Goal: Task Accomplishment & Management: Manage account settings

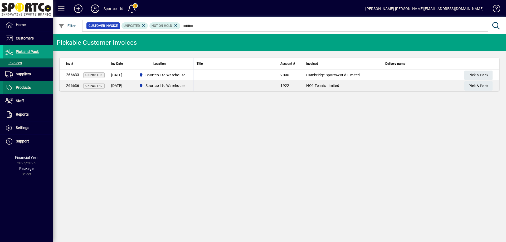
click at [27, 86] on span "Products" at bounding box center [23, 87] width 15 height 4
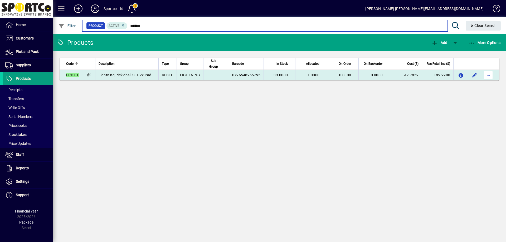
type input "******"
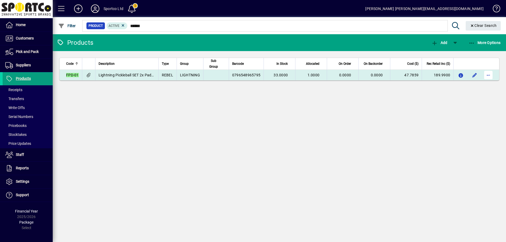
click at [486, 74] on span "button" at bounding box center [488, 75] width 13 height 13
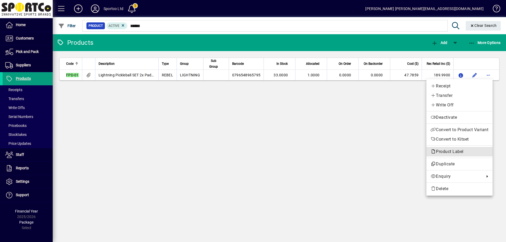
click at [467, 152] on span "Product Label" at bounding box center [460, 152] width 58 height 6
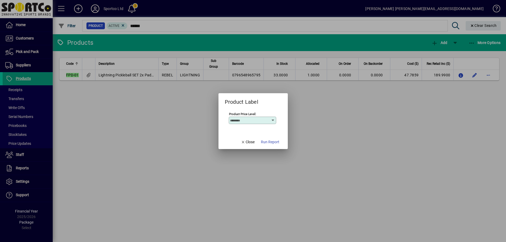
click at [270, 142] on span "Run Report" at bounding box center [270, 143] width 18 height 6
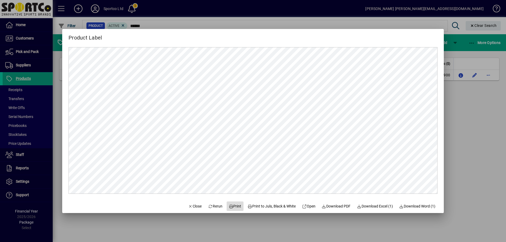
click at [235, 204] on span "Print" at bounding box center [235, 207] width 13 height 6
click at [190, 204] on span "Close" at bounding box center [195, 207] width 14 height 6
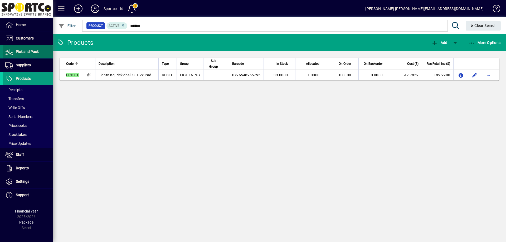
click at [30, 51] on span "Pick and Pack" at bounding box center [27, 52] width 23 height 4
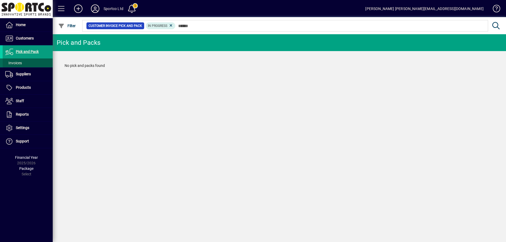
click at [19, 59] on span at bounding box center [28, 63] width 50 height 13
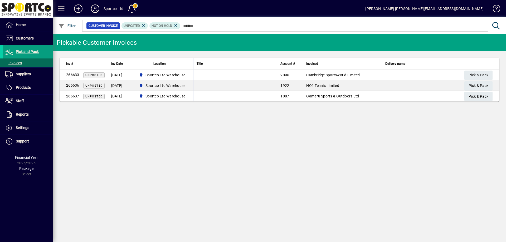
click at [129, 159] on div "Pickable Customer Invoices Inv # Inv Date Location Title Account # Invoiced Del…" at bounding box center [280, 138] width 454 height 208
click at [21, 85] on span "Products" at bounding box center [23, 87] width 15 height 4
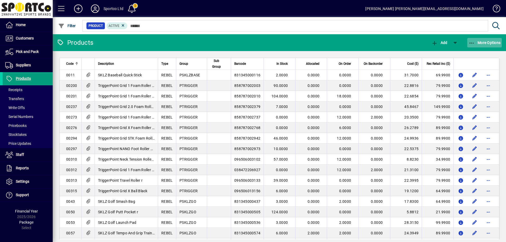
click at [472, 41] on icon "button" at bounding box center [472, 43] width 7 height 5
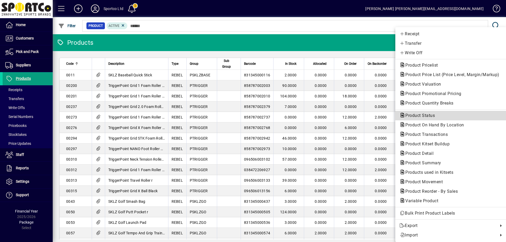
click at [451, 115] on span "Product Status" at bounding box center [451, 116] width 103 height 6
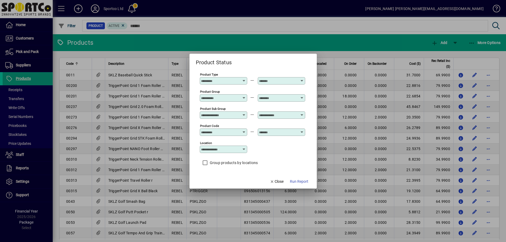
click at [230, 100] on input "Product Group" at bounding box center [220, 98] width 39 height 4
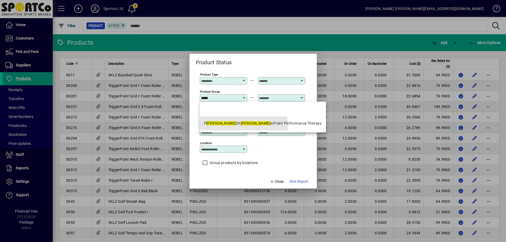
drag, startPoint x: 233, startPoint y: 125, endPoint x: 235, endPoint y: 116, distance: 9.0
click at [232, 125] on div "P TRIGG ER Trigg erPoint Performance Therapy" at bounding box center [263, 124] width 118 height 6
type input "**********"
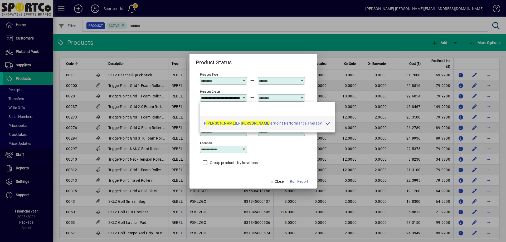
scroll to position [0, 39]
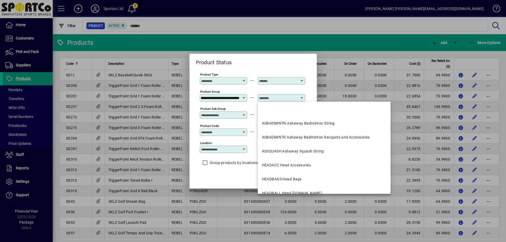
click at [277, 97] on input "text" at bounding box center [278, 98] width 39 height 4
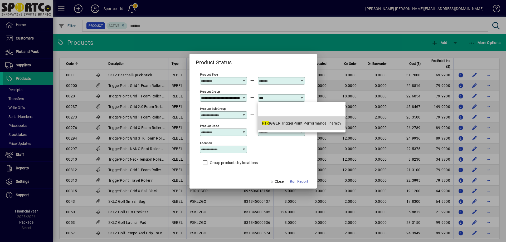
click at [277, 125] on div "PTR IGGER TriggerPoint Performance Therapy" at bounding box center [302, 124] width 80 height 6
type input "**********"
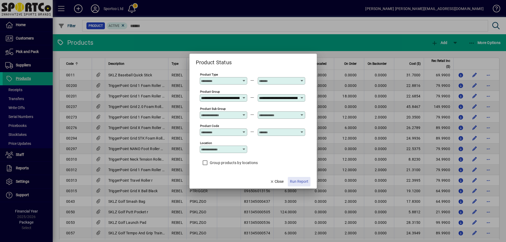
click at [303, 181] on span "Run Report" at bounding box center [299, 182] width 18 height 6
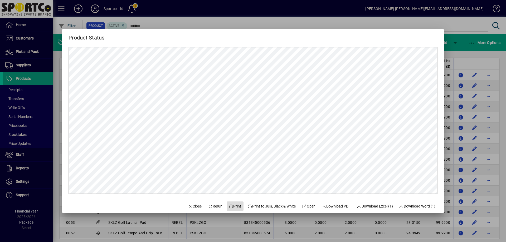
click at [232, 206] on span "Print" at bounding box center [235, 207] width 13 height 6
click at [191, 204] on span "Close" at bounding box center [195, 207] width 14 height 6
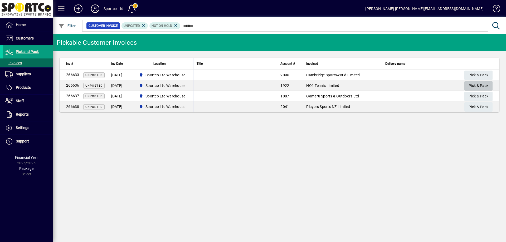
click at [481, 84] on span "Pick & Pack" at bounding box center [479, 85] width 20 height 9
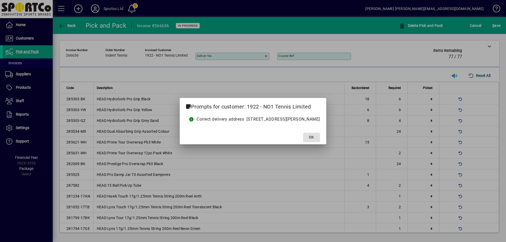
click at [320, 136] on span at bounding box center [311, 137] width 17 height 13
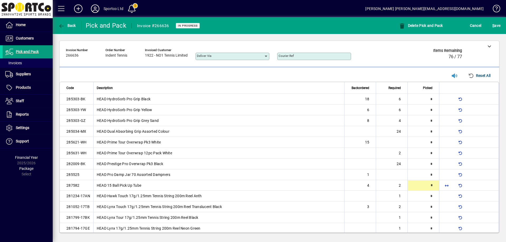
type input "*"
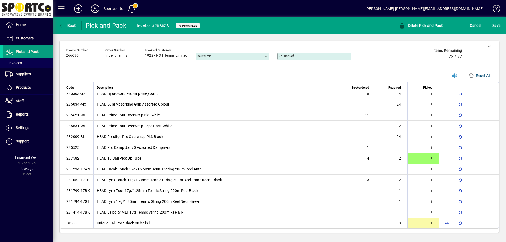
scroll to position [27, 0]
type input "*"
click at [442, 104] on span "button" at bounding box center [447, 104] width 13 height 13
type input "**"
type input "*"
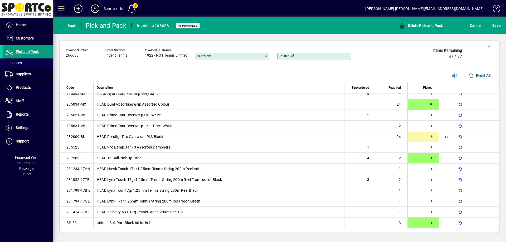
scroll to position [27, 0]
type input "*"
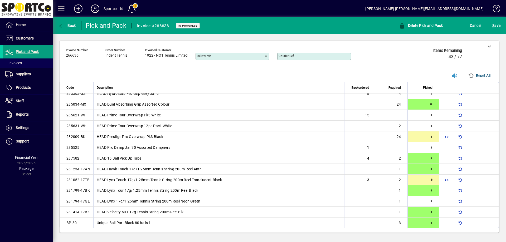
type input "*"
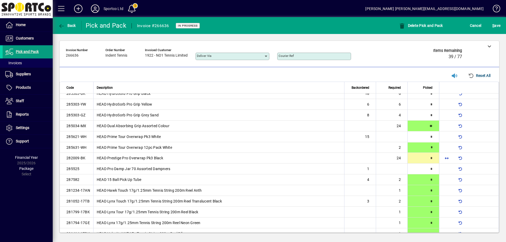
scroll to position [0, 0]
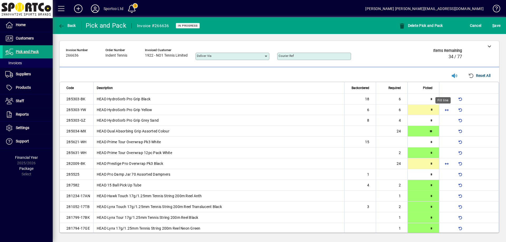
type input "*"
click at [446, 162] on span "button" at bounding box center [447, 164] width 13 height 13
type input "**"
type input "*"
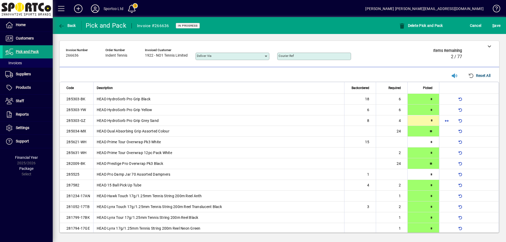
type input "*"
click at [496, 21] on span "submit" at bounding box center [496, 25] width 11 height 13
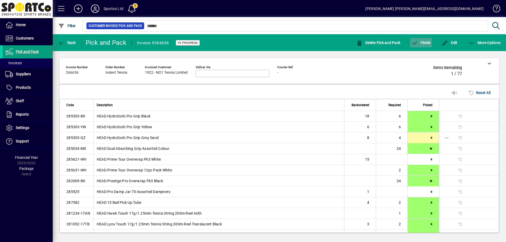
click at [424, 42] on span "Finish" at bounding box center [421, 43] width 19 height 4
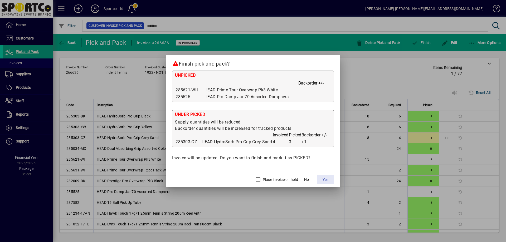
click at [325, 180] on span "Yes" at bounding box center [326, 180] width 6 height 6
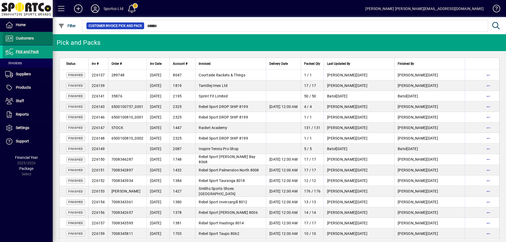
click at [28, 40] on span "Customers" at bounding box center [25, 38] width 18 height 4
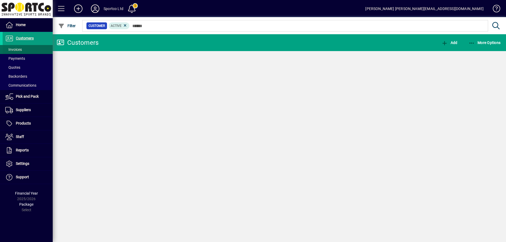
click at [16, 49] on span "Invoices" at bounding box center [13, 49] width 17 height 4
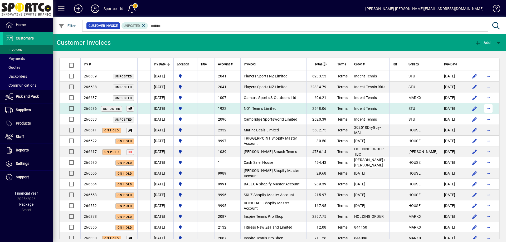
click at [487, 109] on span "button" at bounding box center [488, 108] width 13 height 13
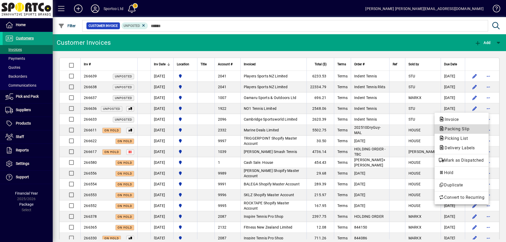
click at [462, 130] on span "Packing Slip" at bounding box center [455, 129] width 33 height 5
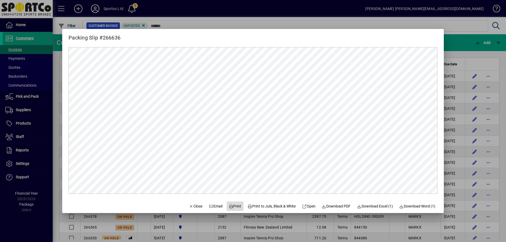
click at [233, 205] on span "Print" at bounding box center [235, 207] width 13 height 6
click at [193, 206] on span "Close" at bounding box center [196, 207] width 14 height 6
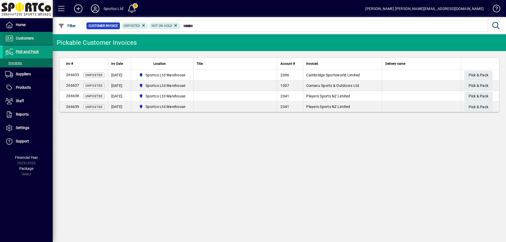
click at [22, 40] on span "Customers" at bounding box center [25, 38] width 18 height 4
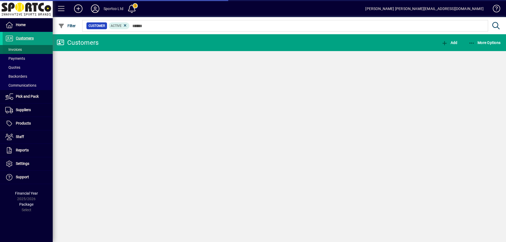
click at [15, 49] on span "Invoices" at bounding box center [13, 49] width 17 height 4
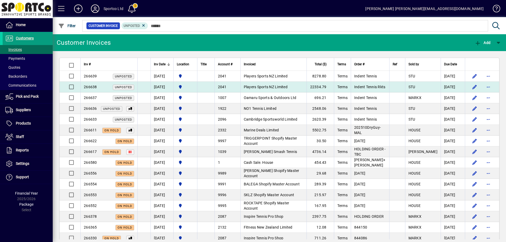
click at [255, 88] on span "Players Sports NZ Limited" at bounding box center [266, 87] width 44 height 4
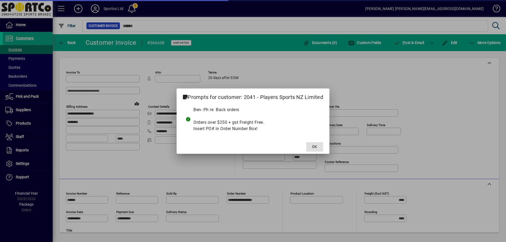
type input "**********"
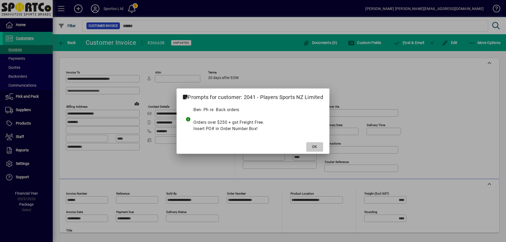
click at [322, 146] on span at bounding box center [314, 147] width 17 height 13
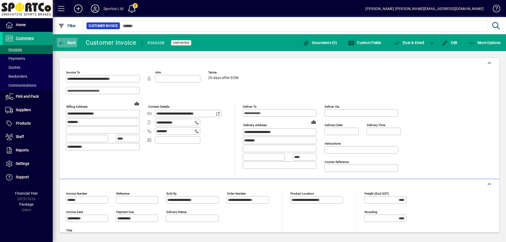
click at [68, 42] on span "Back" at bounding box center [67, 43] width 18 height 4
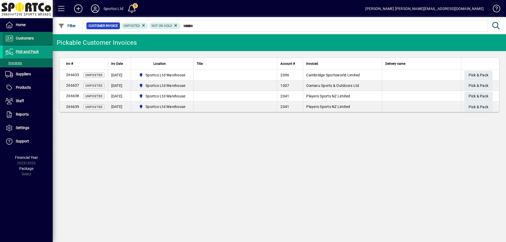
click at [26, 38] on span "Customers" at bounding box center [25, 38] width 18 height 4
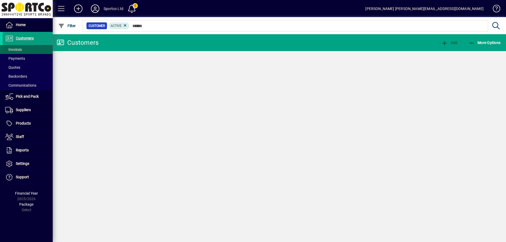
click at [17, 49] on span "Invoices" at bounding box center [13, 49] width 17 height 4
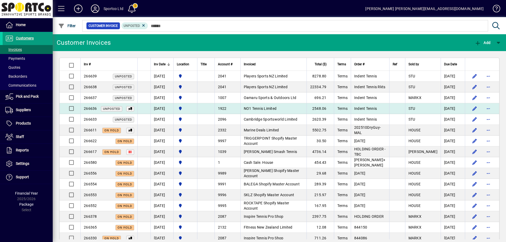
click at [251, 111] on span "NO1 Tennis Limited" at bounding box center [260, 109] width 33 height 4
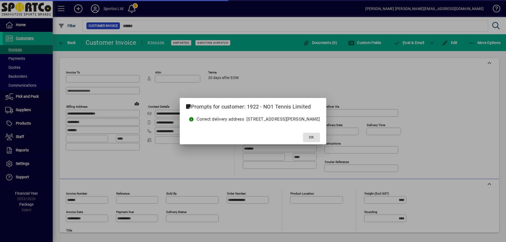
type input "**********"
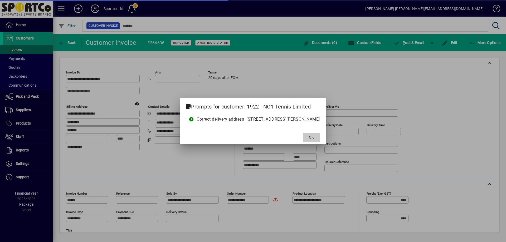
click at [320, 133] on span at bounding box center [311, 137] width 17 height 13
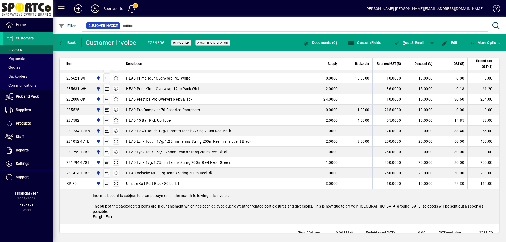
scroll to position [264, 0]
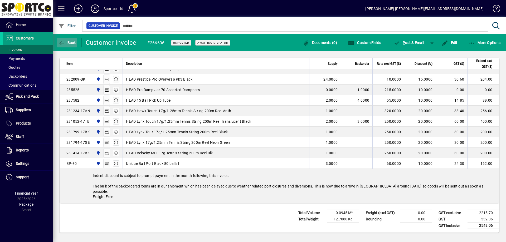
click at [66, 43] on span "Back" at bounding box center [67, 43] width 18 height 4
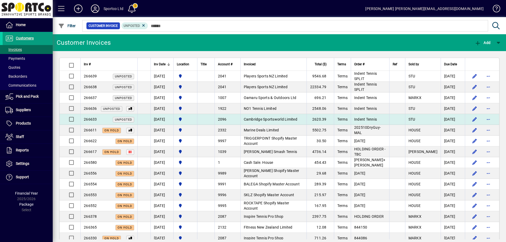
click at [280, 118] on span "Cambridge Sportsworld Limited" at bounding box center [271, 119] width 54 height 4
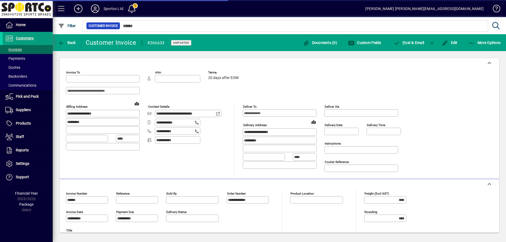
type input "**********"
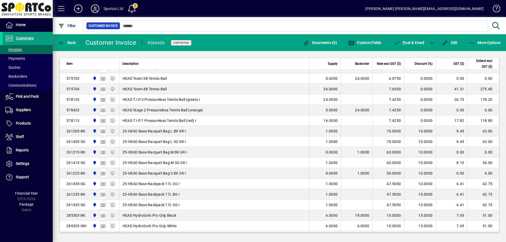
scroll to position [422, 0]
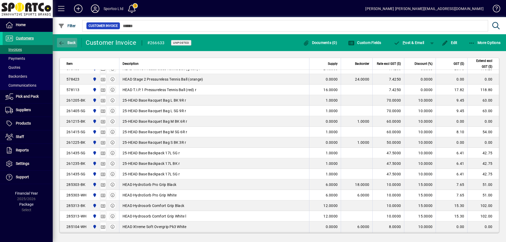
click at [68, 43] on span "Back" at bounding box center [67, 43] width 18 height 4
